Goal: Task Accomplishment & Management: Complete application form

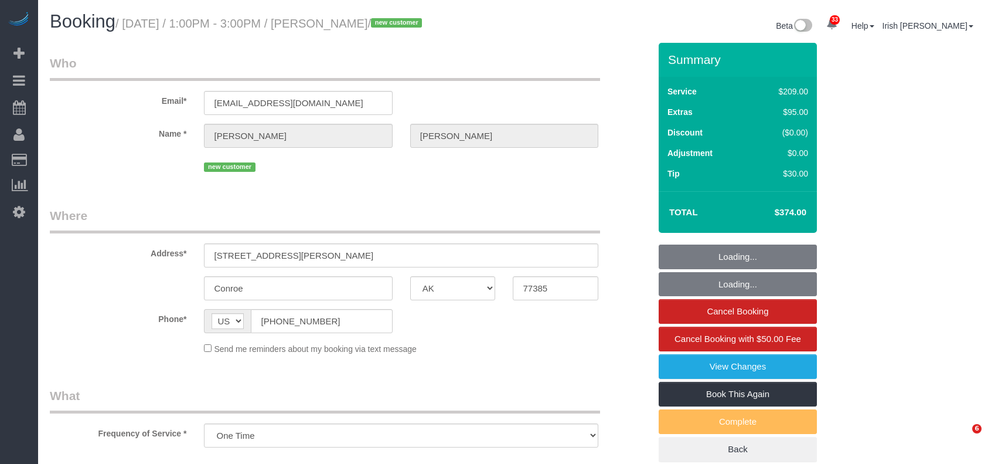
select select "[GEOGRAPHIC_DATA]"
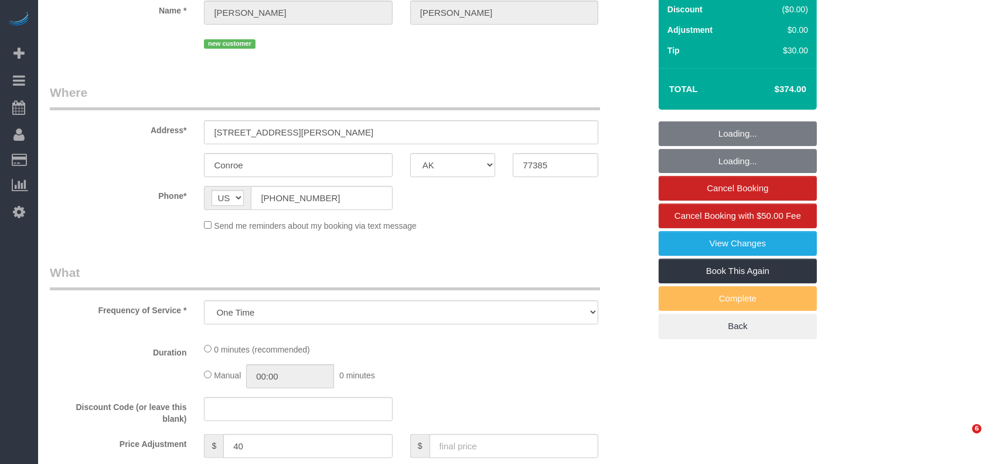
select select "object:896"
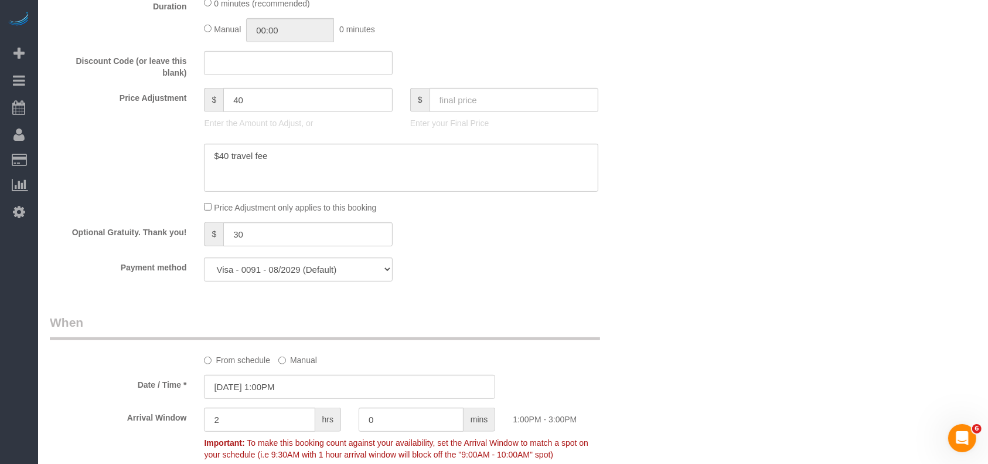
select select "3"
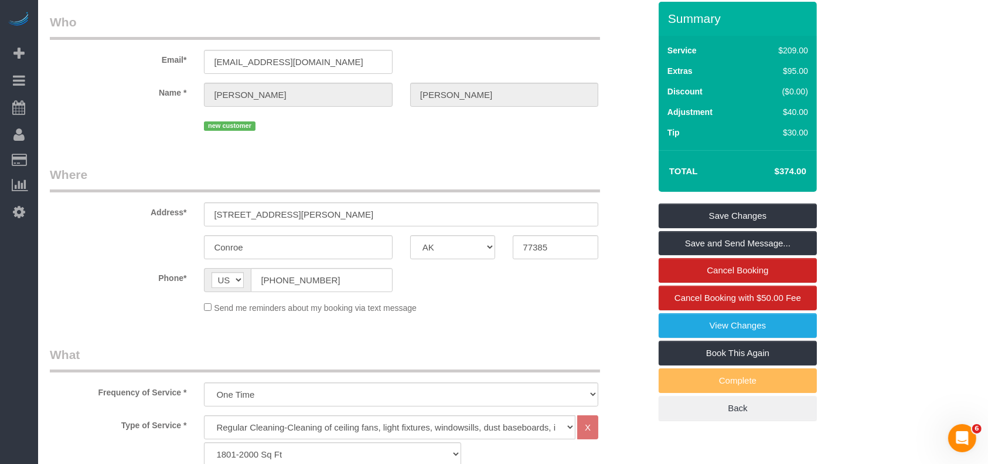
scroll to position [0, 0]
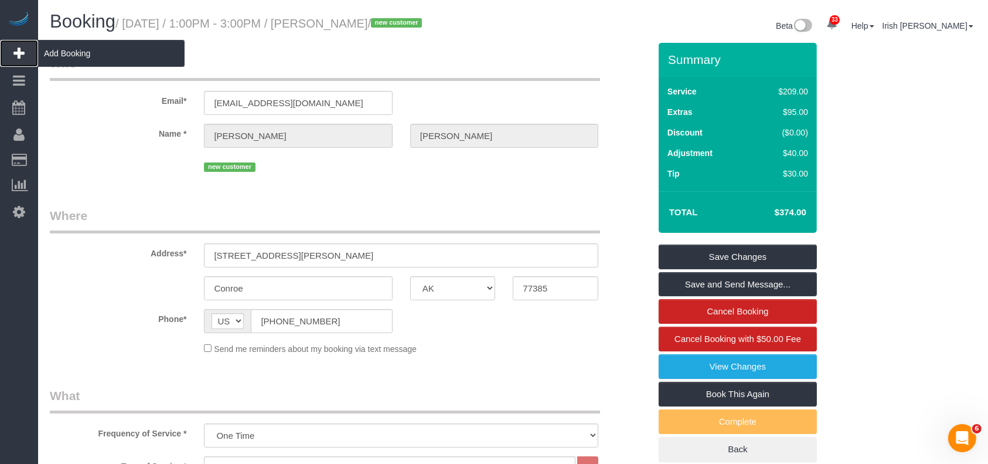
click at [69, 52] on span "Add Booking" at bounding box center [111, 53] width 147 height 27
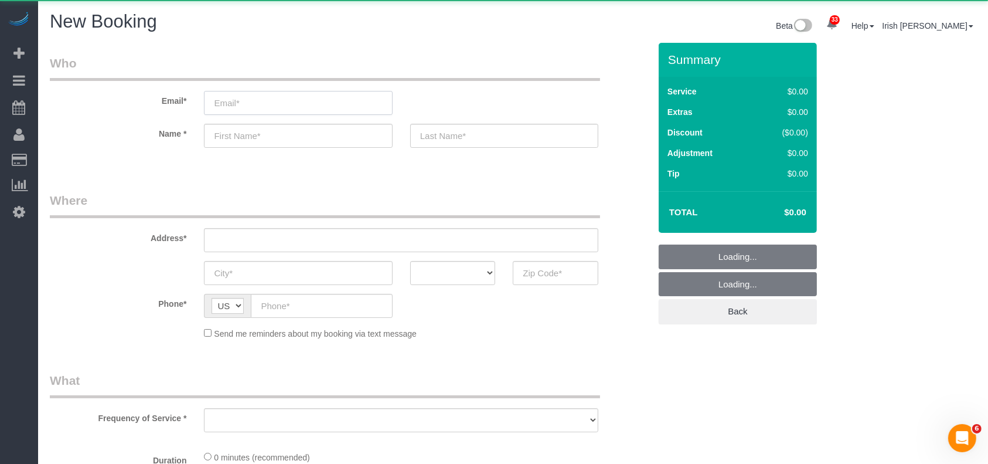
click at [314, 112] on input "email" at bounding box center [298, 103] width 188 height 24
select select "object:1168"
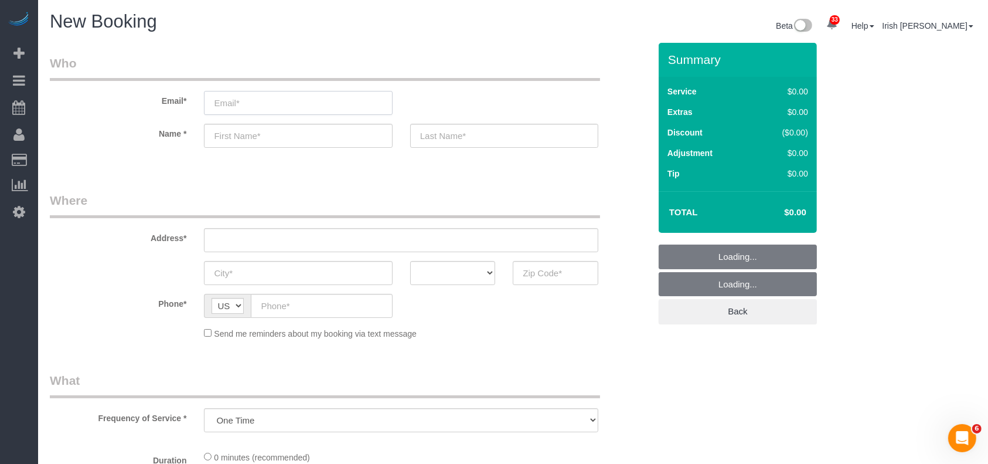
select select "3"
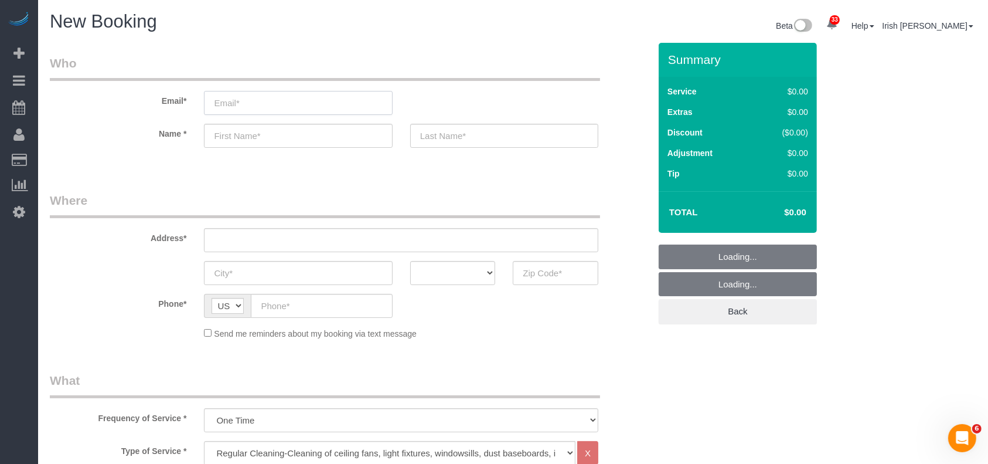
select select "object:1227"
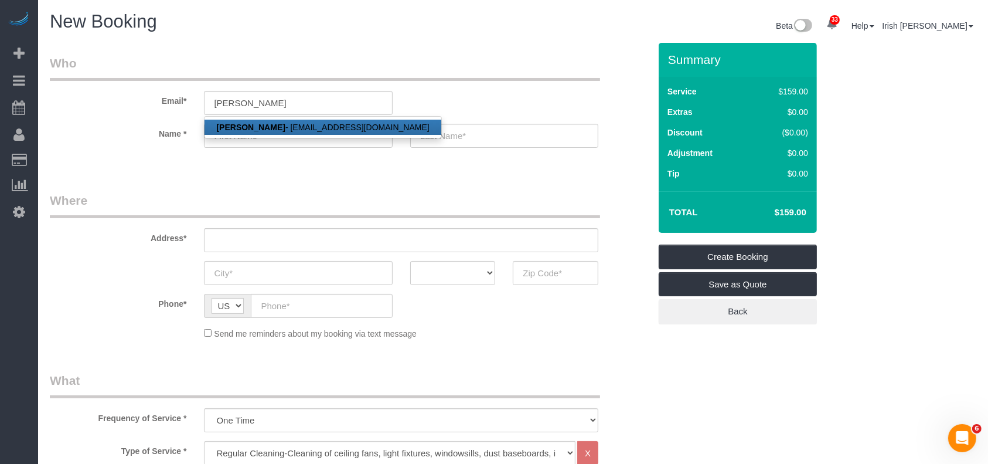
click at [249, 124] on strong "[PERSON_NAME]" at bounding box center [250, 127] width 69 height 9
type input "[EMAIL_ADDRESS][DOMAIN_NAME]"
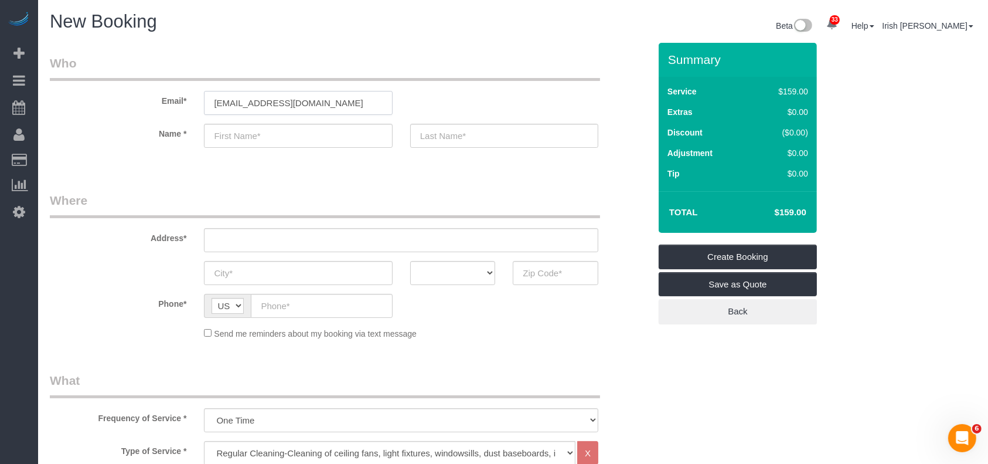
type input "[PERSON_NAME]"
type input "Tu"
type input "[PHONE_NUMBER]"
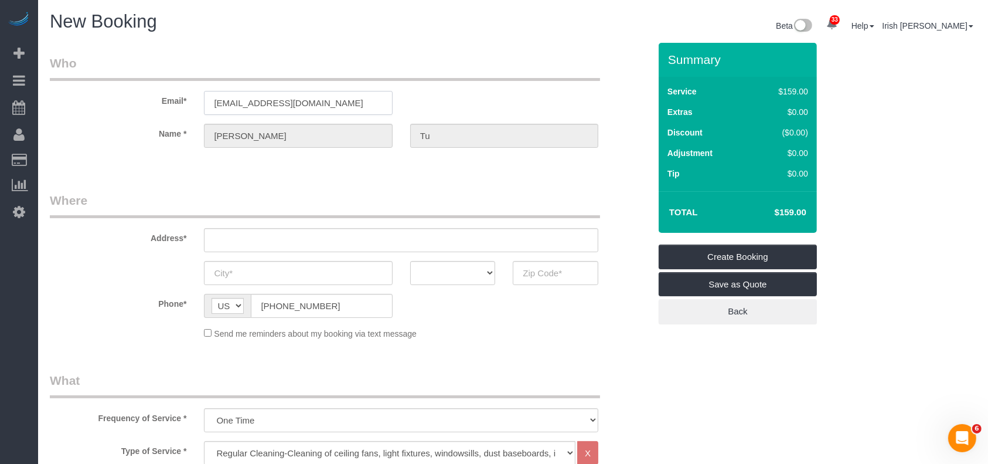
type input "[STREET_ADDRESS][PERSON_NAME],"
type input "Fate"
select select "[GEOGRAPHIC_DATA]"
type input "75189"
select select "string:fspay-a313df87-758b-46ad-a639-6a3223da5fc5"
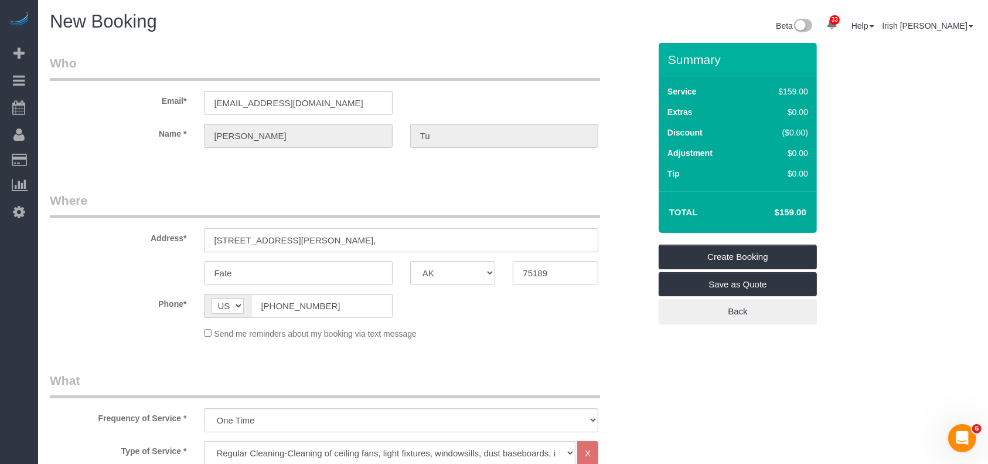
click at [107, 246] on div "Address* [STREET_ADDRESS][PERSON_NAME]," at bounding box center [350, 222] width 618 height 60
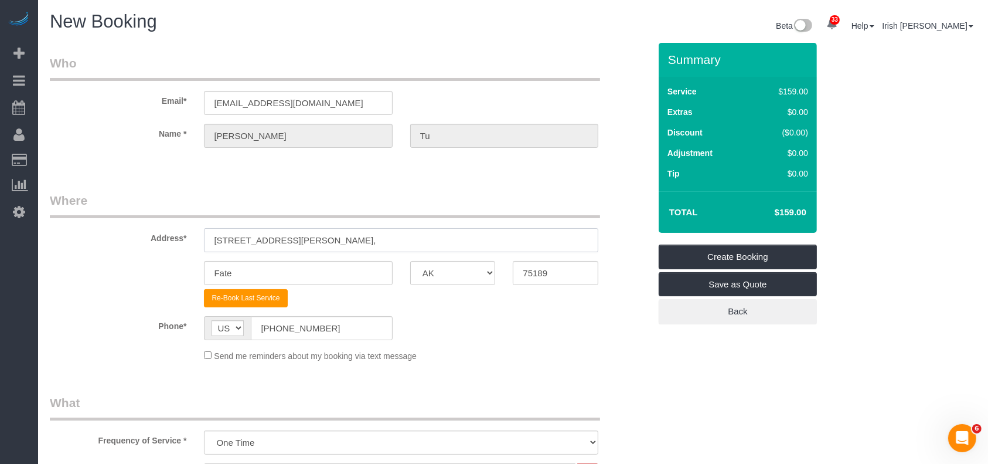
paste input "[STREET_ADDRESS][PERSON_NAME]"
drag, startPoint x: 310, startPoint y: 239, endPoint x: 368, endPoint y: 240, distance: 58.6
click at [368, 240] on input "[STREET_ADDRESS][PERSON_NAME]" at bounding box center [401, 240] width 395 height 24
type input "[STREET_ADDRESS][PERSON_NAME]"
drag, startPoint x: 247, startPoint y: 268, endPoint x: 161, endPoint y: 277, distance: 86.0
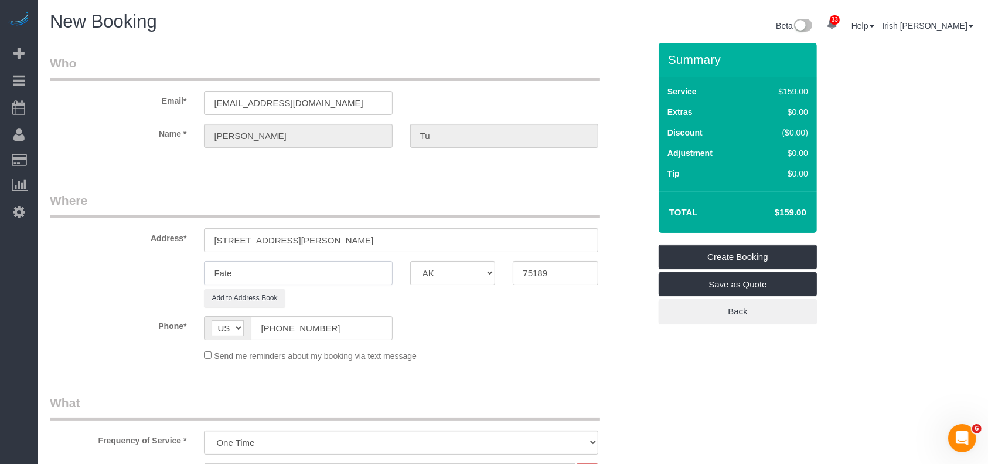
click at [161, 277] on div "Fate AK AL AR AZ CA CO CT DC DE [GEOGRAPHIC_DATA] [GEOGRAPHIC_DATA] HI IA ID IL…" at bounding box center [350, 273] width 618 height 24
paste input ", [PERSON_NAME][GEOGRAPHIC_DATA],"
drag, startPoint x: 219, startPoint y: 272, endPoint x: 178, endPoint y: 274, distance: 41.1
click at [178, 274] on div ", [PERSON_NAME][GEOGRAPHIC_DATA], AK AL AR AZ CA CO CT DC DE [GEOGRAPHIC_DATA] …" at bounding box center [350, 273] width 618 height 24
type input "[PERSON_NAME][GEOGRAPHIC_DATA],"
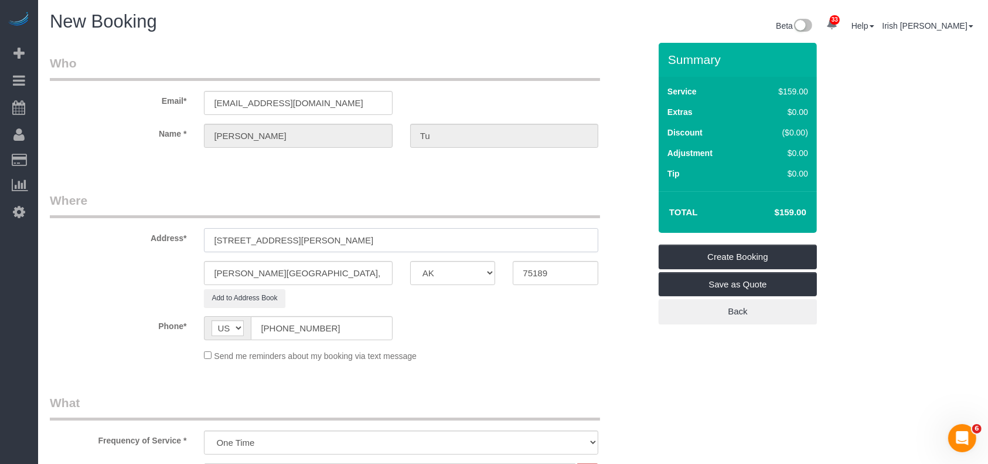
click at [389, 234] on input "[STREET_ADDRESS][PERSON_NAME]" at bounding box center [401, 240] width 395 height 24
drag, startPoint x: 563, startPoint y: 274, endPoint x: 488, endPoint y: 273, distance: 75.0
click at [497, 277] on div "[PERSON_NAME][GEOGRAPHIC_DATA], AK AL AR AZ CA CO CT DC DE [GEOGRAPHIC_DATA] [G…" at bounding box center [350, 273] width 618 height 24
paste input "54"
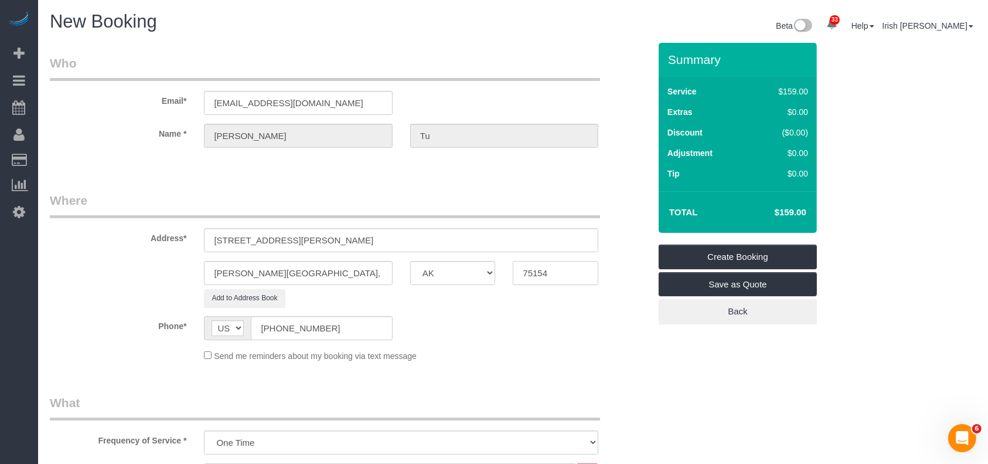
type input "75154"
drag, startPoint x: 424, startPoint y: 240, endPoint x: 307, endPoint y: 240, distance: 117.8
click at [307, 240] on input "[STREET_ADDRESS][PERSON_NAME]" at bounding box center [401, 240] width 395 height 24
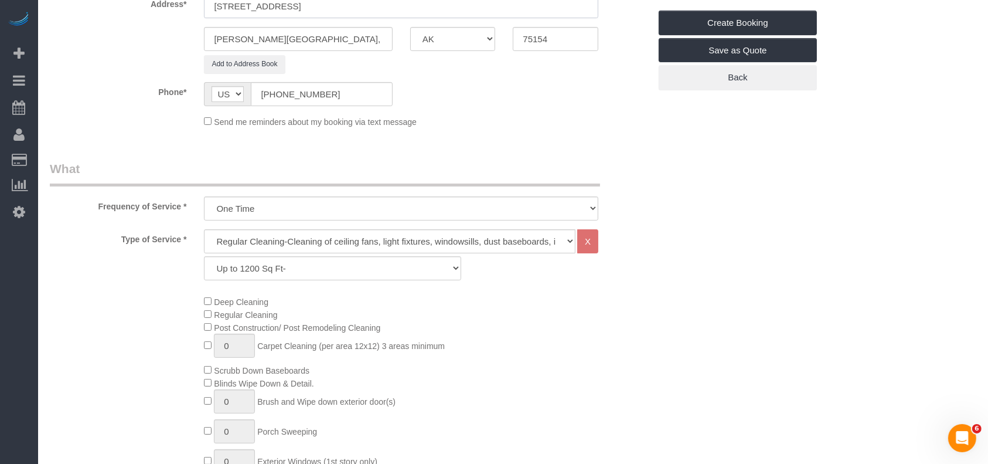
scroll to position [234, 0]
type input "[STREET_ADDRESS]"
click at [307, 274] on select "Up to 1200 Sq Ft- [DATE]-[DATE] Sq Ft [DATE]-[DATE] Sq Ft [DATE]-[DATE] Sq Ft […" at bounding box center [332, 268] width 257 height 24
select select "62"
click at [204, 256] on select "Up to 1200 Sq Ft- [DATE]-[DATE] Sq Ft [DATE]-[DATE] Sq Ft [DATE]-[DATE] Sq Ft […" at bounding box center [332, 268] width 257 height 24
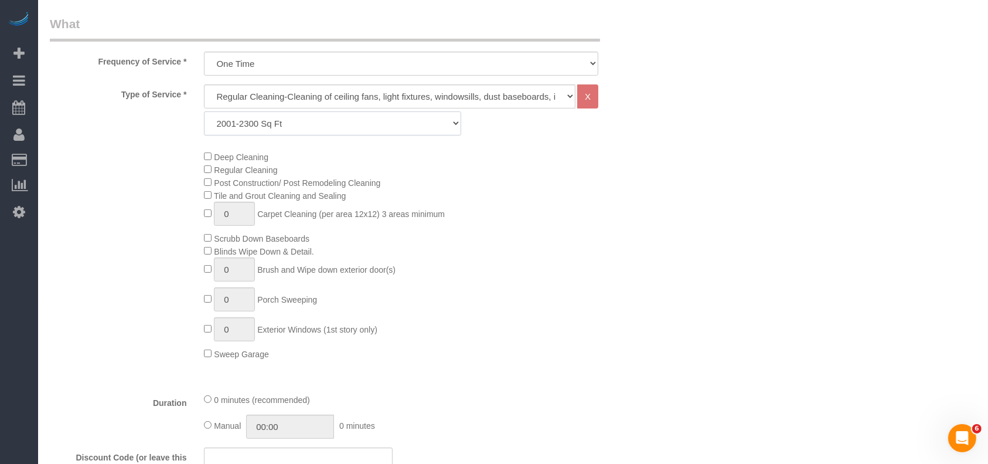
scroll to position [547, 0]
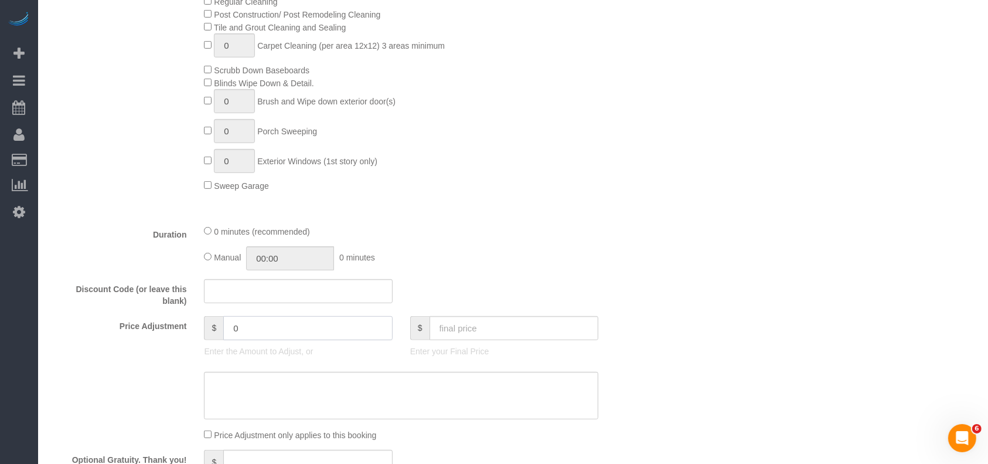
click at [198, 330] on div "$ 0 Enter the Amount to Adjust, or" at bounding box center [298, 339] width 206 height 47
paste input "75154"
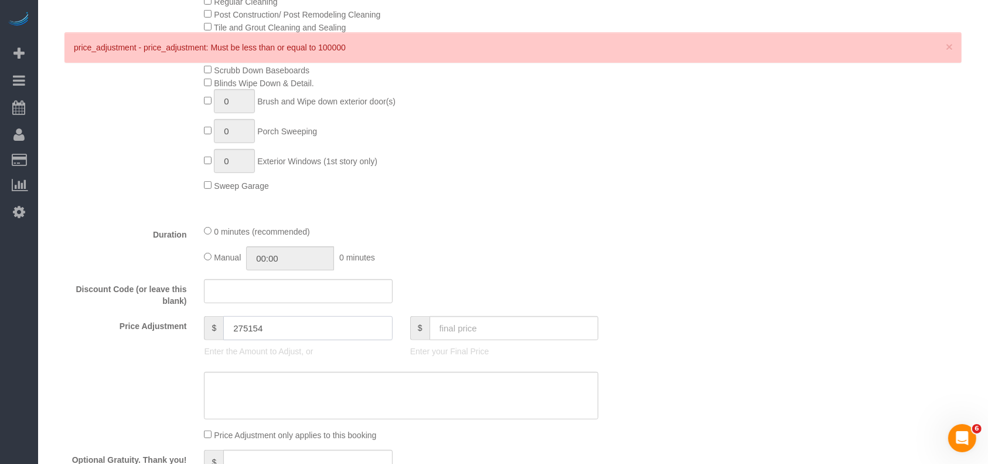
drag, startPoint x: 239, startPoint y: 331, endPoint x: 251, endPoint y: 331, distance: 12.3
click at [251, 331] on input "275154" at bounding box center [307, 328] width 169 height 24
drag, startPoint x: 246, startPoint y: 331, endPoint x: 255, endPoint y: 332, distance: 8.9
click at [248, 332] on input "254" at bounding box center [307, 328] width 169 height 24
drag, startPoint x: 268, startPoint y: 331, endPoint x: 195, endPoint y: 333, distance: 73.3
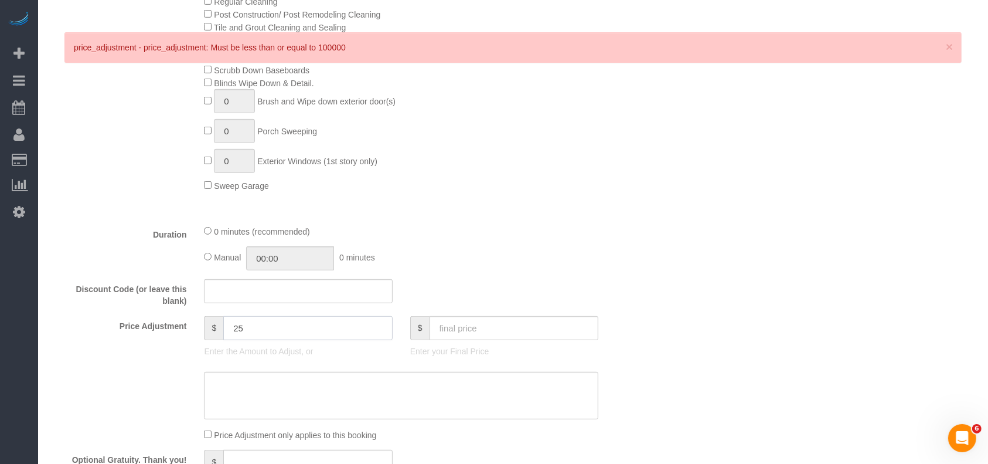
click at [195, 333] on div "Price Adjustment $ 25 Enter the Amount to Adjust, or $ Enter your Final Price" at bounding box center [350, 339] width 618 height 47
type input "25"
click at [264, 398] on textarea at bounding box center [401, 396] width 395 height 48
paste textarea "25"
click at [209, 382] on textarea at bounding box center [401, 396] width 395 height 48
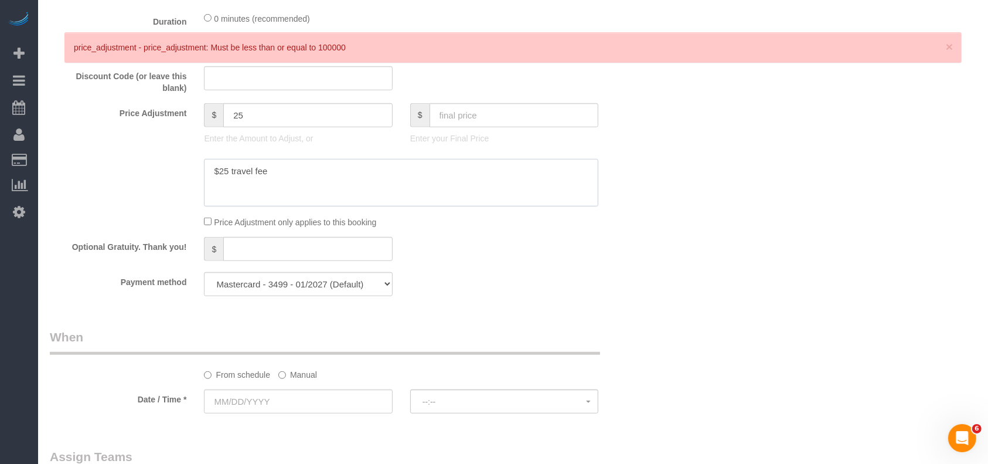
scroll to position [781, 0]
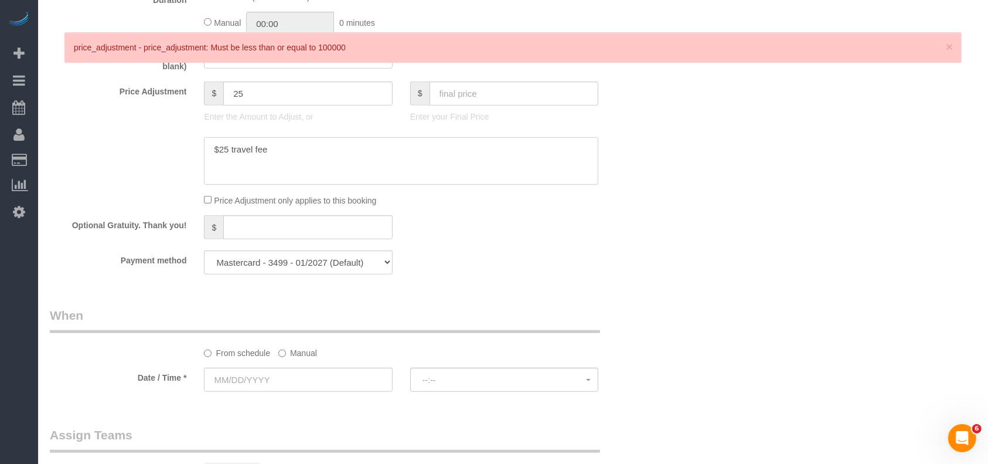
type textarea "$25 travel fee"
click at [32, 373] on div "33 Beta Your Notifications You have 0 alerts × You have 1 to charge for [DATE] …" at bounding box center [19, 232] width 38 height 464
click at [294, 354] on label "Manual" at bounding box center [297, 351] width 39 height 16
click at [271, 389] on input "text" at bounding box center [298, 380] width 188 height 24
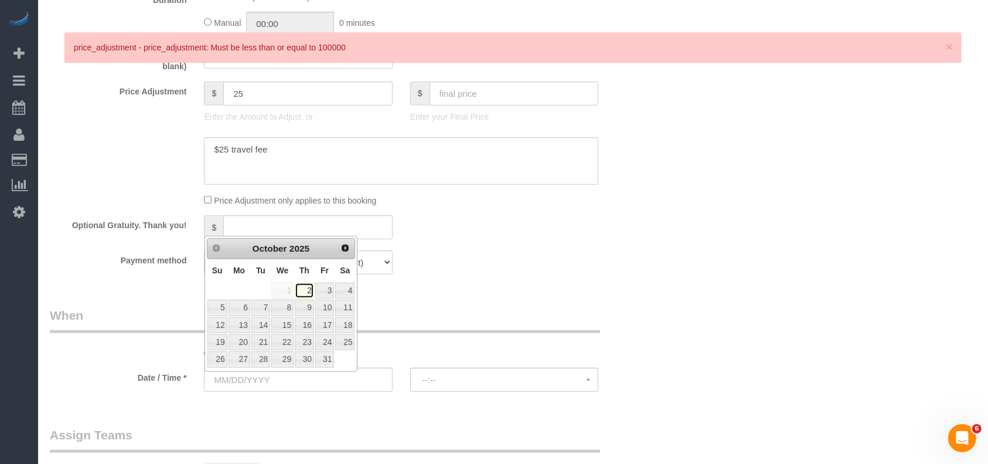
click at [311, 288] on link "2" at bounding box center [304, 291] width 19 height 16
type input "[DATE]"
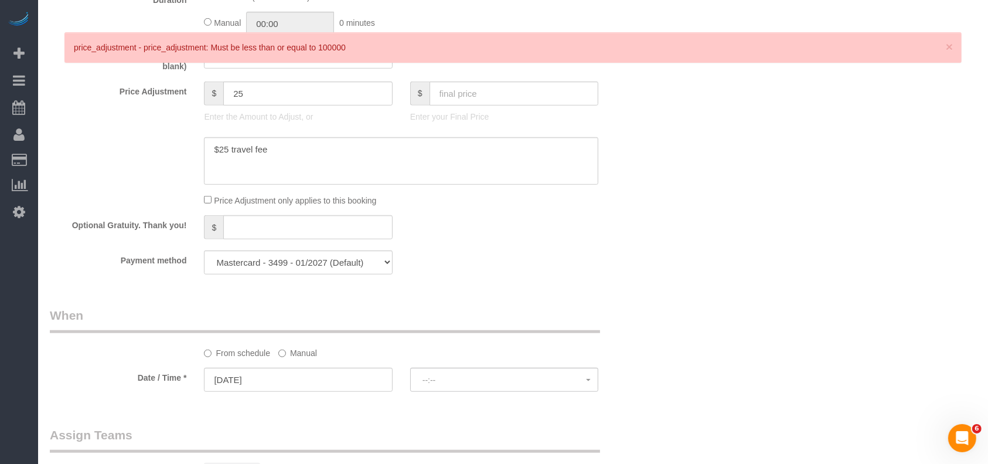
select select "spot22"
drag, startPoint x: 297, startPoint y: 353, endPoint x: 263, endPoint y: 368, distance: 37.0
click at [297, 354] on label "Manual" at bounding box center [297, 351] width 39 height 16
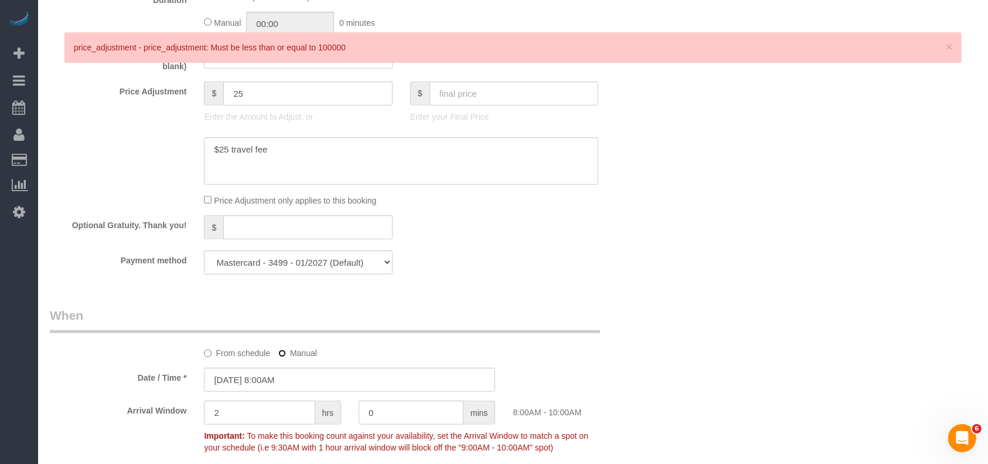
scroll to position [1172, 0]
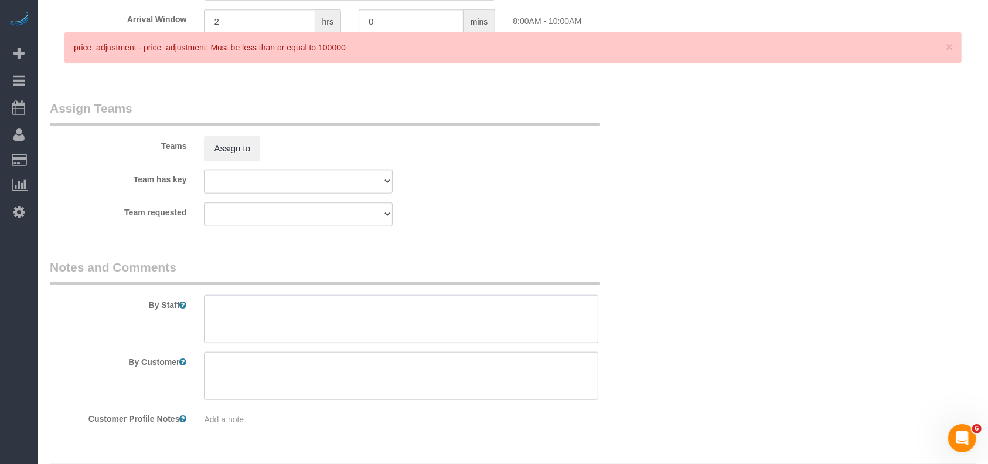
click at [277, 312] on textarea at bounding box center [401, 319] width 395 height 48
paste textarea "2003"
click at [209, 307] on textarea at bounding box center [401, 319] width 395 height 48
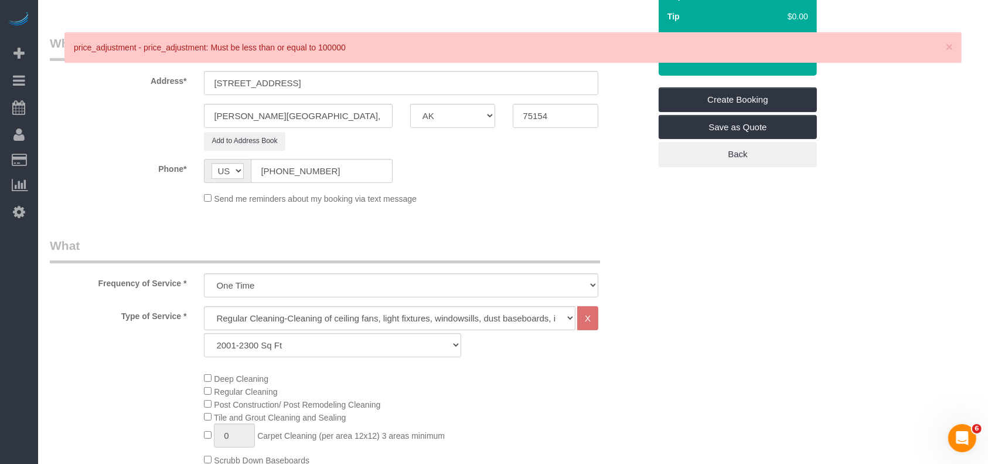
scroll to position [0, 0]
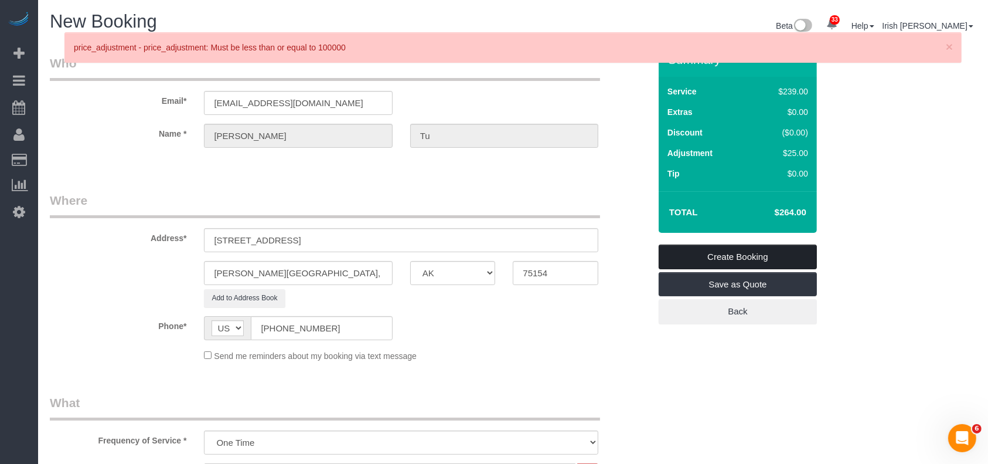
type textarea "* code 2003"
click at [754, 251] on link "Create Booking" at bounding box center [738, 256] width 158 height 25
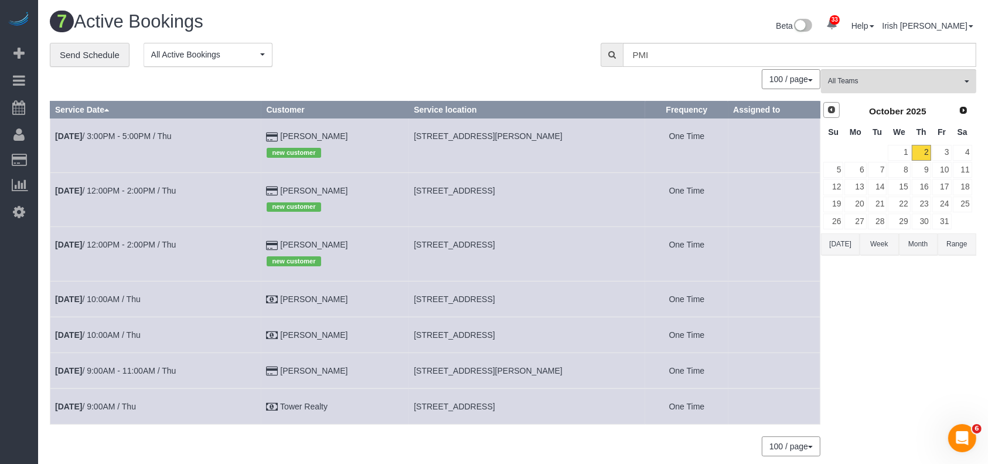
click at [831, 108] on span "Prev" at bounding box center [831, 109] width 9 height 9
click at [886, 220] on link "30" at bounding box center [877, 221] width 19 height 16
